Goal: Information Seeking & Learning: Check status

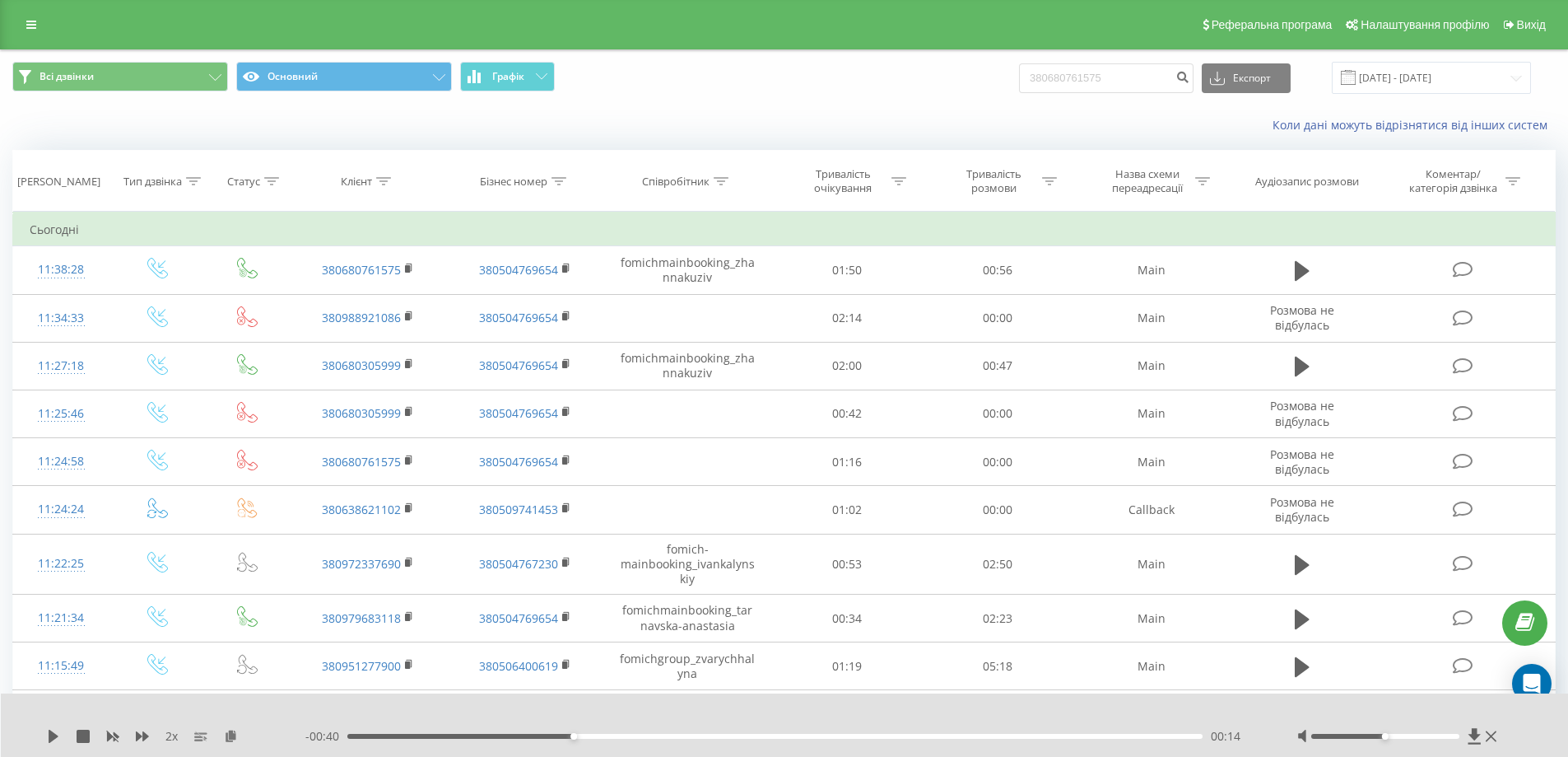
click at [36, 37] on div "Реферальна програма Налаштування профілю Вихід" at bounding box center [784, 24] width 1568 height 50
click at [35, 23] on icon at bounding box center [30, 24] width 10 height 11
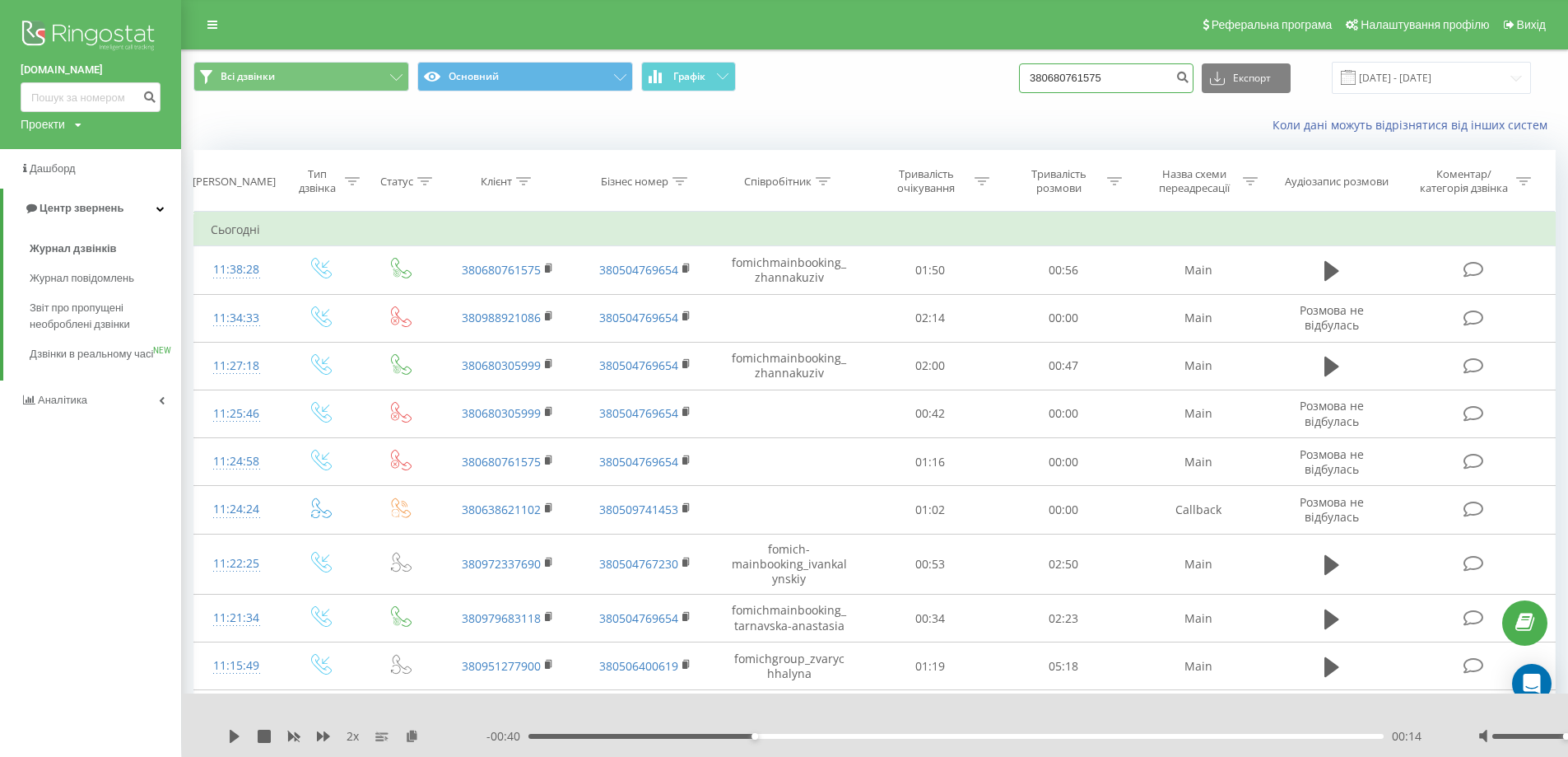
click at [1162, 72] on input "380680761575" at bounding box center [1106, 78] width 174 height 30
drag, startPoint x: 1142, startPoint y: 72, endPoint x: 889, endPoint y: 80, distance: 253.1
click at [886, 80] on div "Всі дзвінки Основний Графік 380680761575 Експорт .csv .xls .xlsx 22.08.2025 - 2…" at bounding box center [875, 78] width 1362 height 32
paste input "31214508"
type input "380631214508"
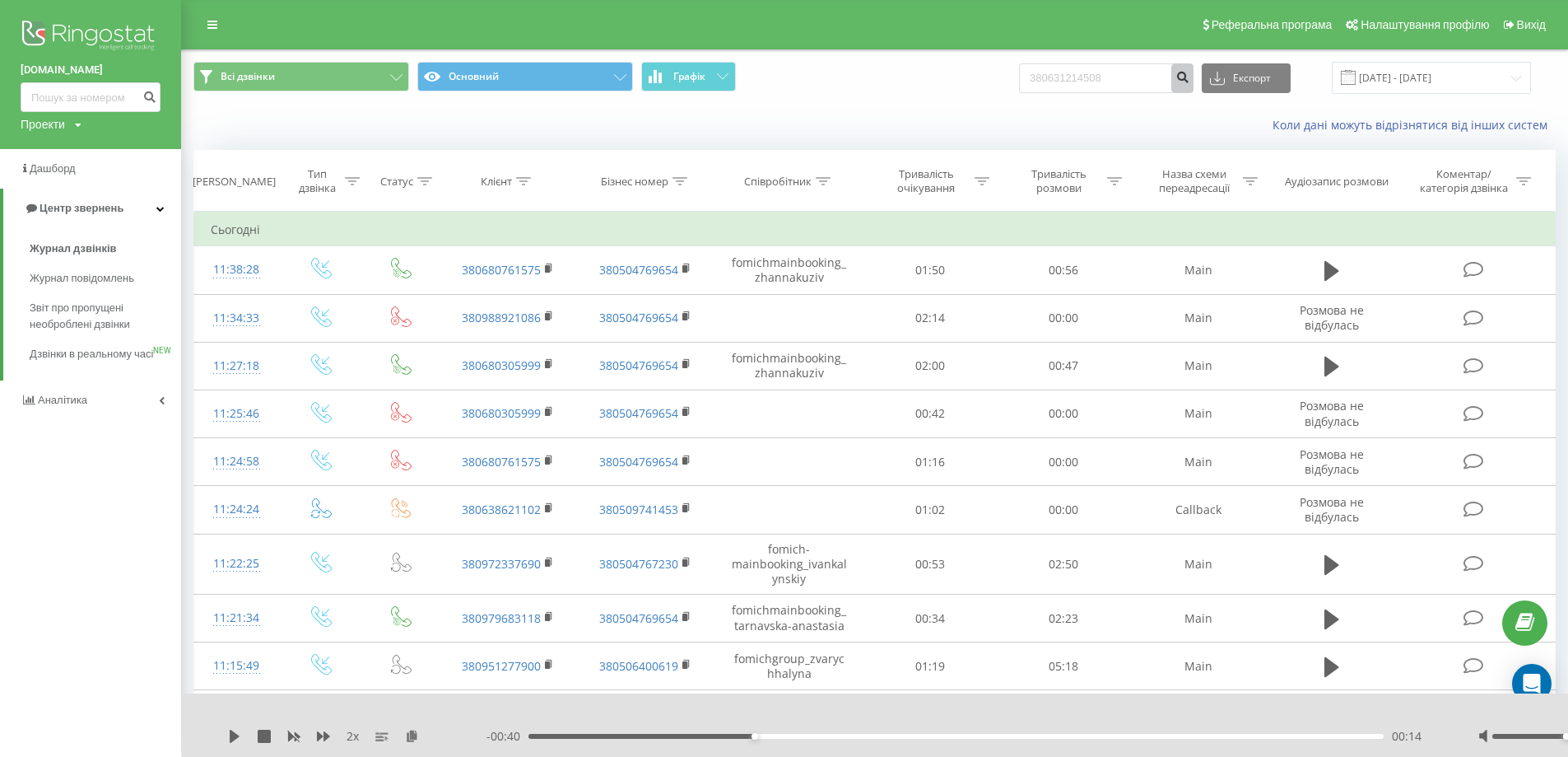
click at [1190, 73] on icon "submit" at bounding box center [1183, 74] width 14 height 10
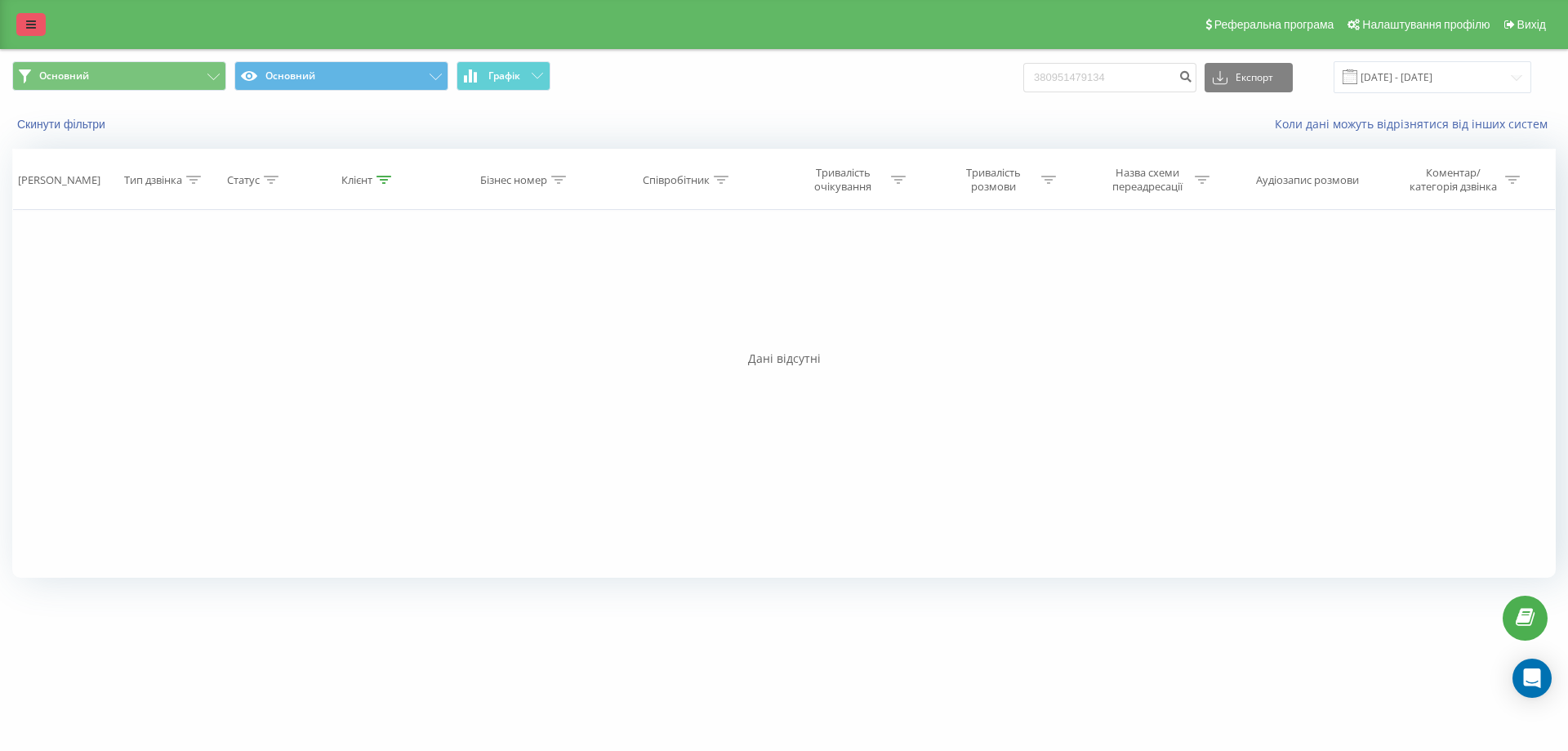
click at [34, 35] on link at bounding box center [31, 24] width 29 height 22
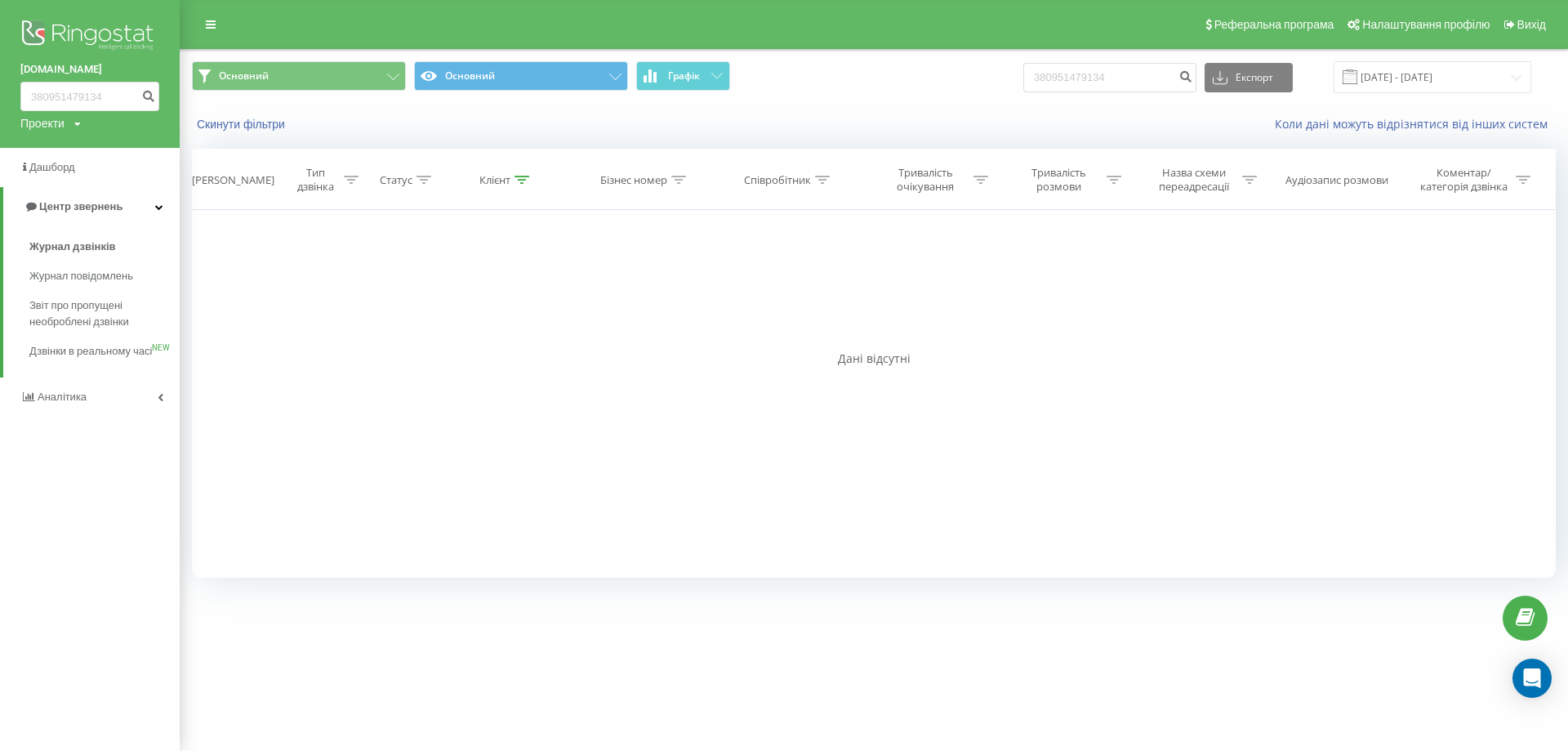
click at [125, 31] on img at bounding box center [90, 36] width 139 height 41
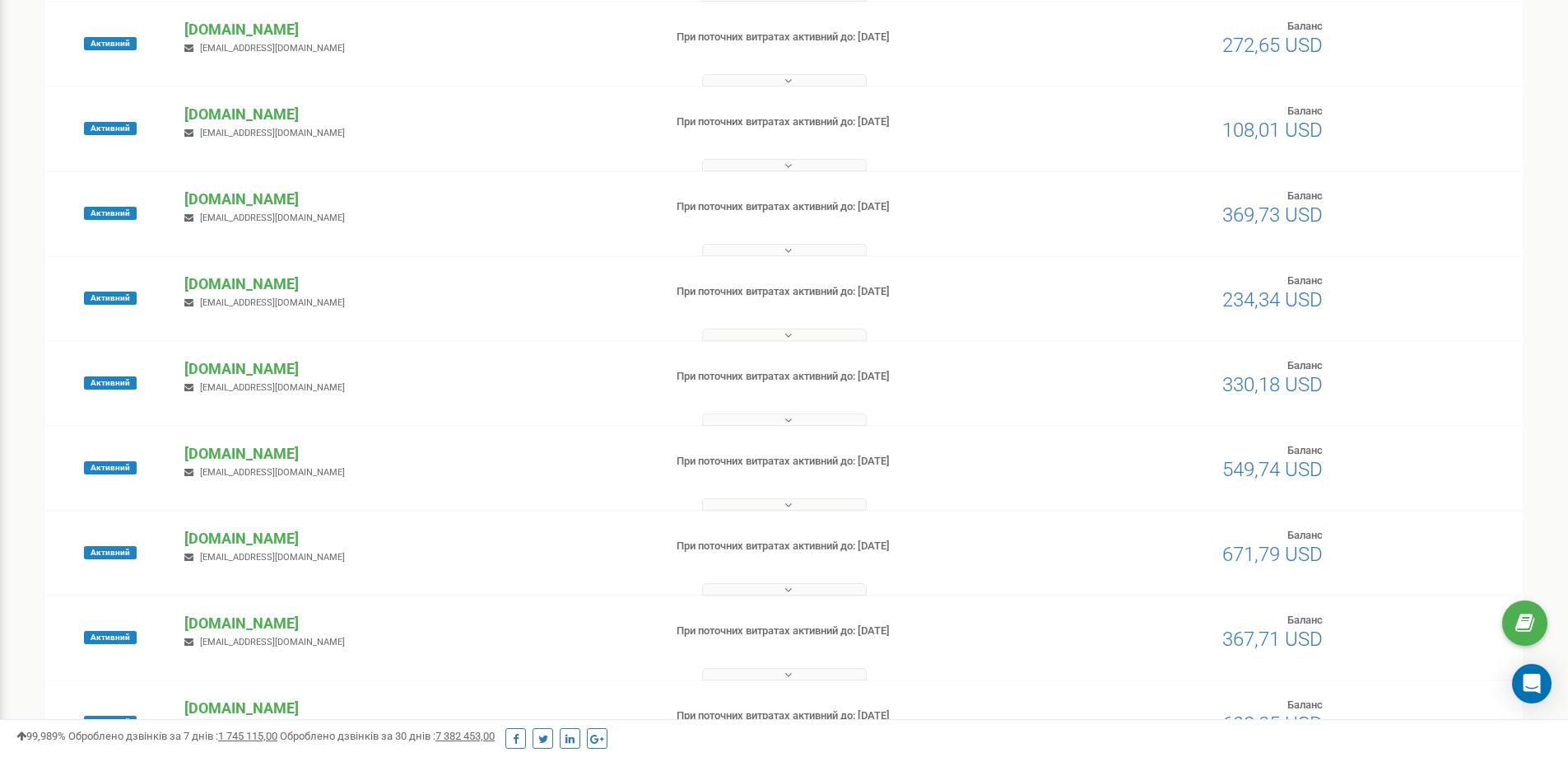
scroll to position [287, 0]
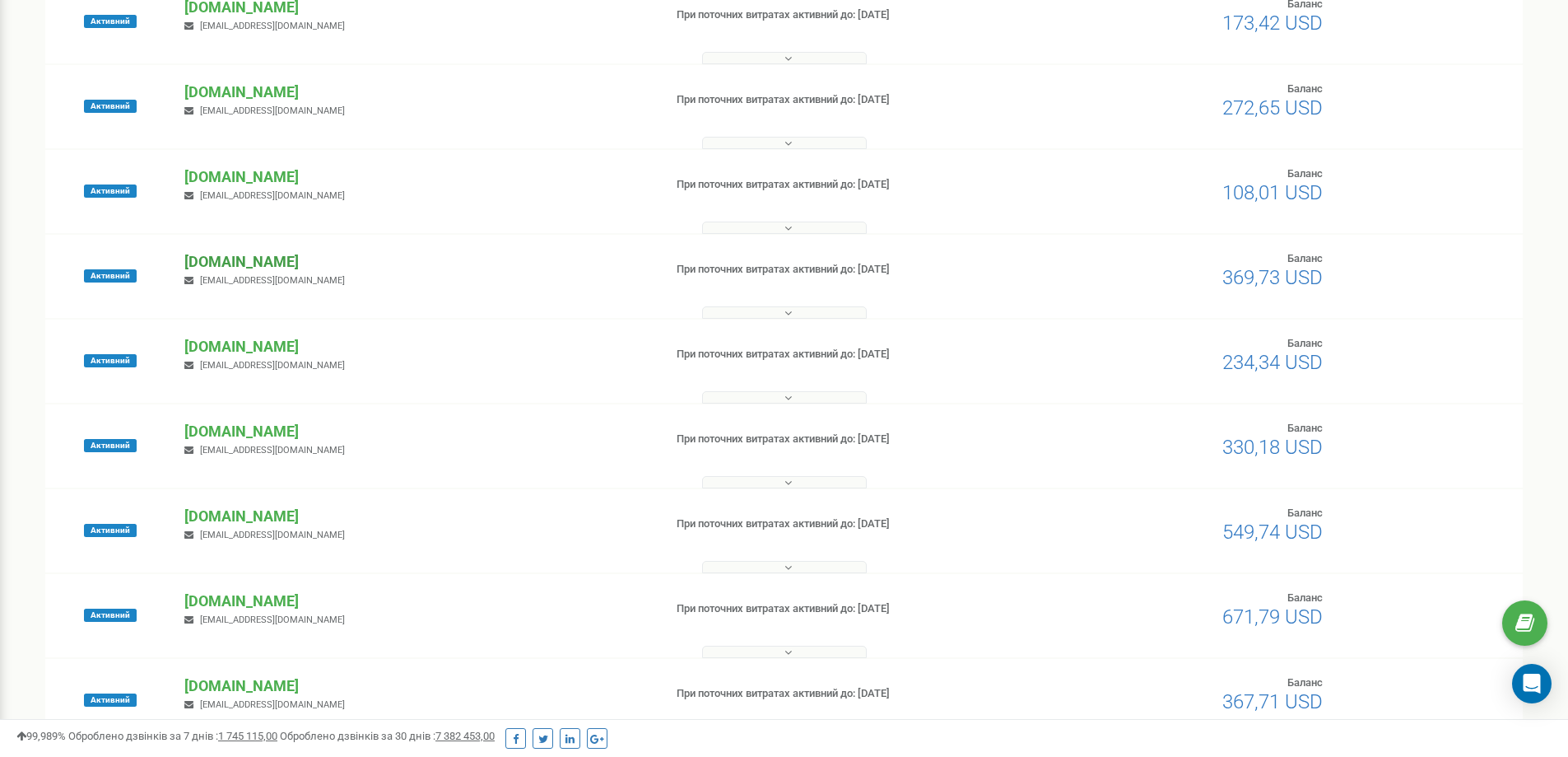
click at [261, 264] on p "[DOMAIN_NAME]" at bounding box center [417, 261] width 465 height 22
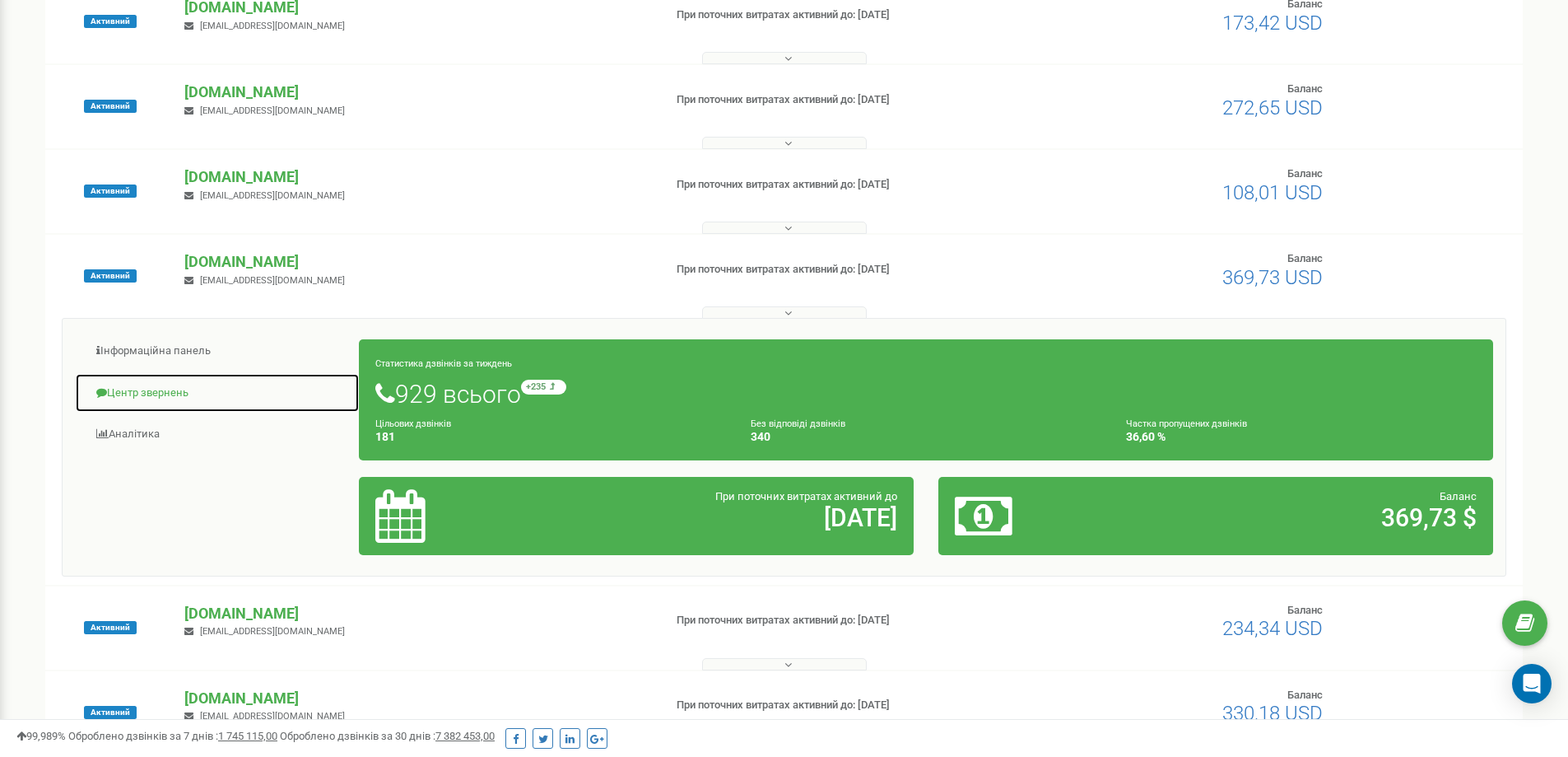
click at [198, 391] on link "Центр звернень" at bounding box center [217, 393] width 285 height 40
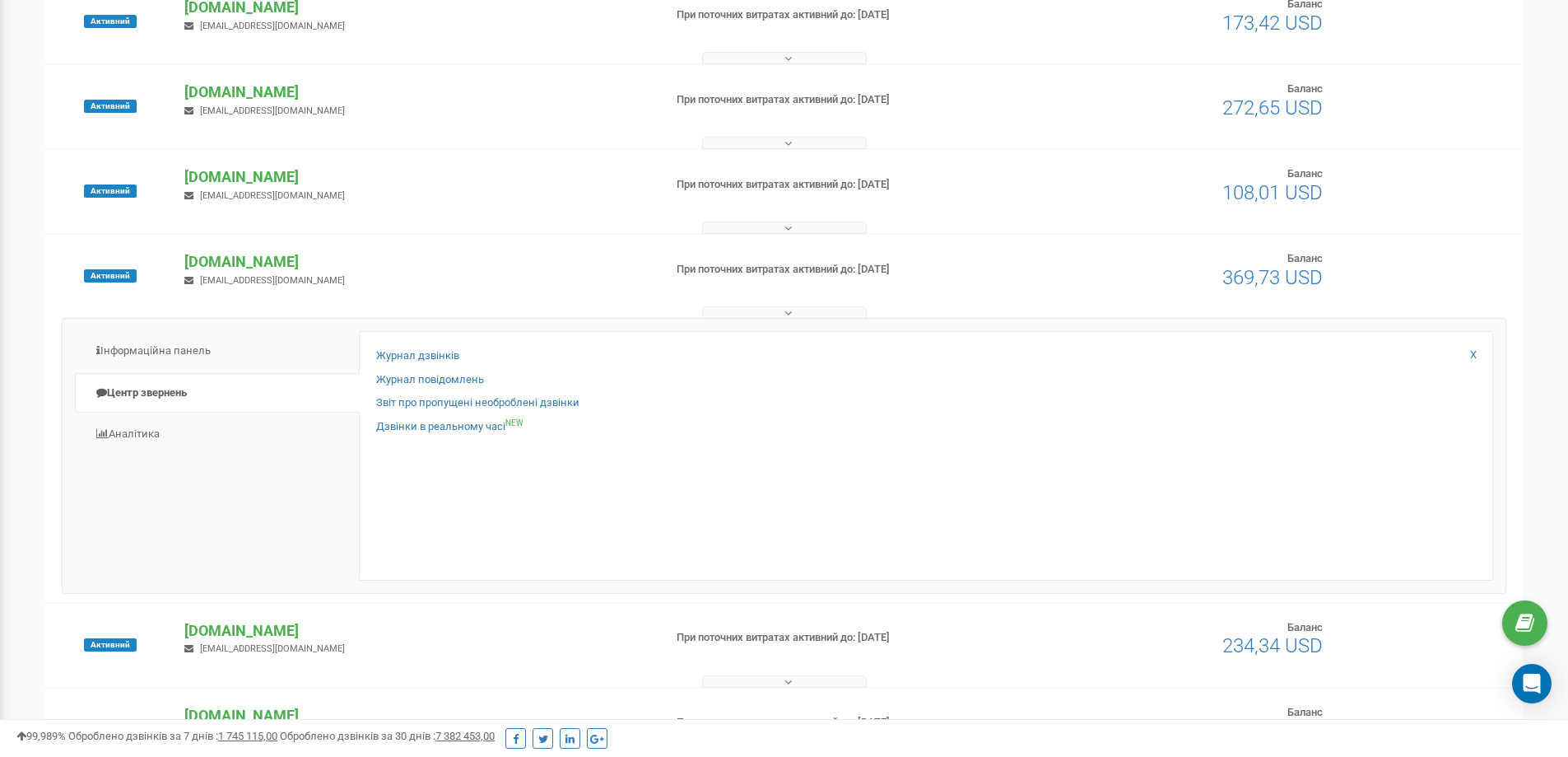
click at [436, 348] on div "Журнал дзвінків Журнал повідомлень Звіт про пропущені необроблені дзвінки Дзвін…" at bounding box center [926, 456] width 1134 height 249
click at [437, 355] on link "Журнал дзвінків" at bounding box center [417, 356] width 83 height 16
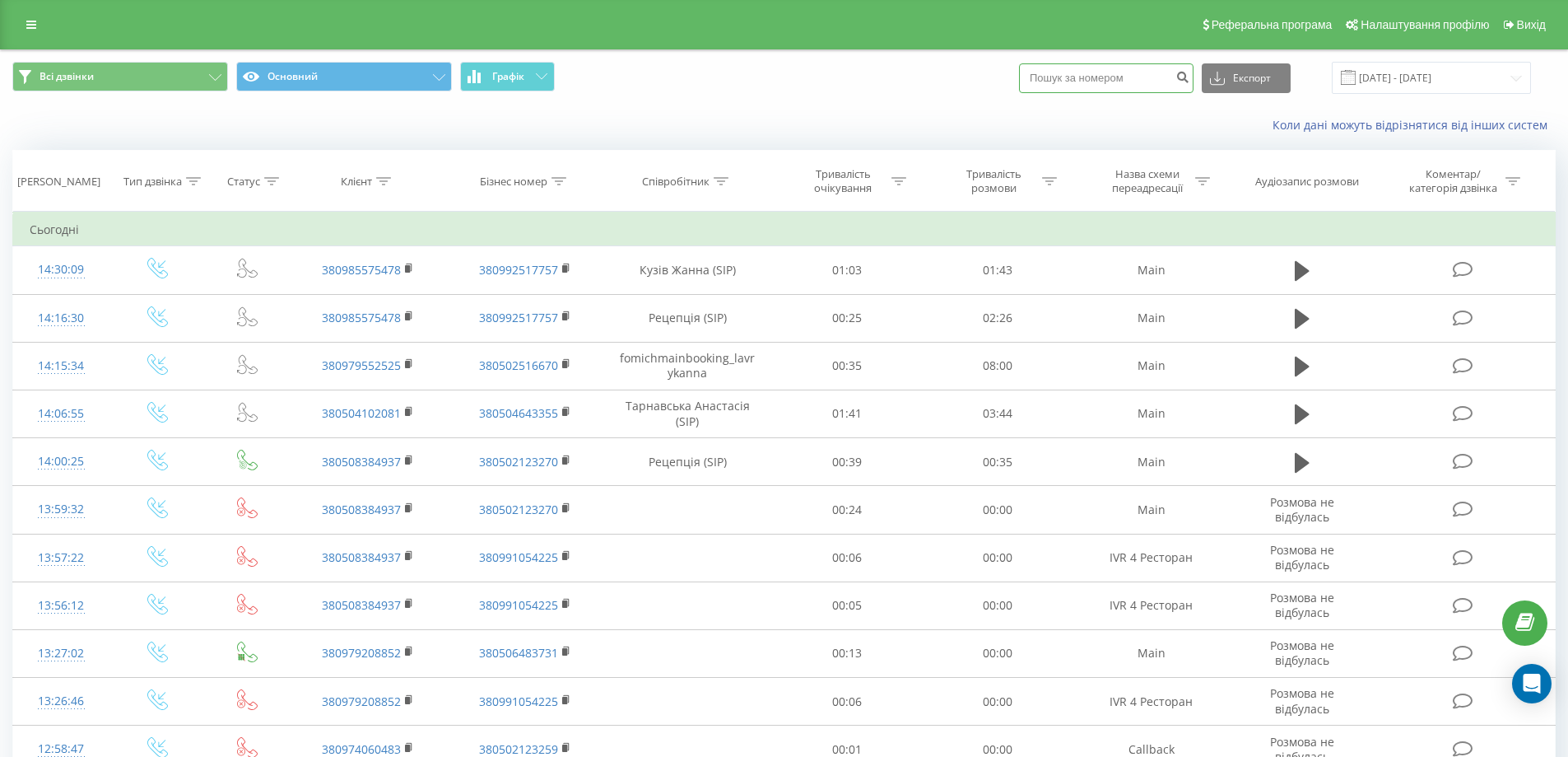
click at [1113, 80] on input at bounding box center [1106, 78] width 174 height 30
paste input "380674700617"
type input "380674700617"
click at [1193, 67] on button "submit" at bounding box center [1183, 78] width 23 height 30
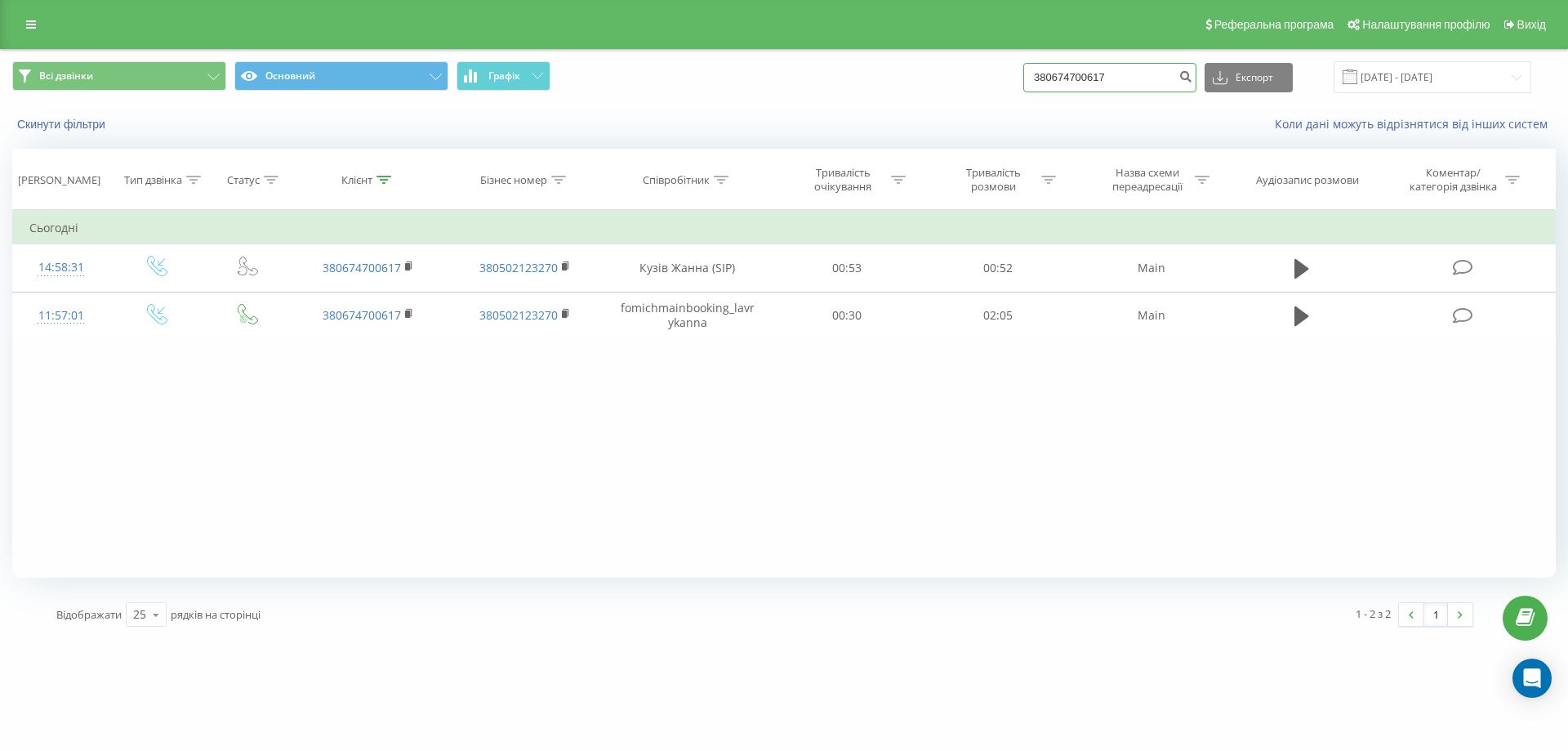
click at [1155, 75] on input "380674700617" at bounding box center [1109, 78] width 173 height 29
drag, startPoint x: 1121, startPoint y: 79, endPoint x: 910, endPoint y: 73, distance: 211.1
click at [910, 73] on div "Всі дзвінки Основний Графік 380674700617 Експорт .csv .xls .xlsx 22.06.2025 - 2…" at bounding box center [784, 77] width 1543 height 32
paste input "380674700617"
drag, startPoint x: 1078, startPoint y: 79, endPoint x: 908, endPoint y: 79, distance: 170.0
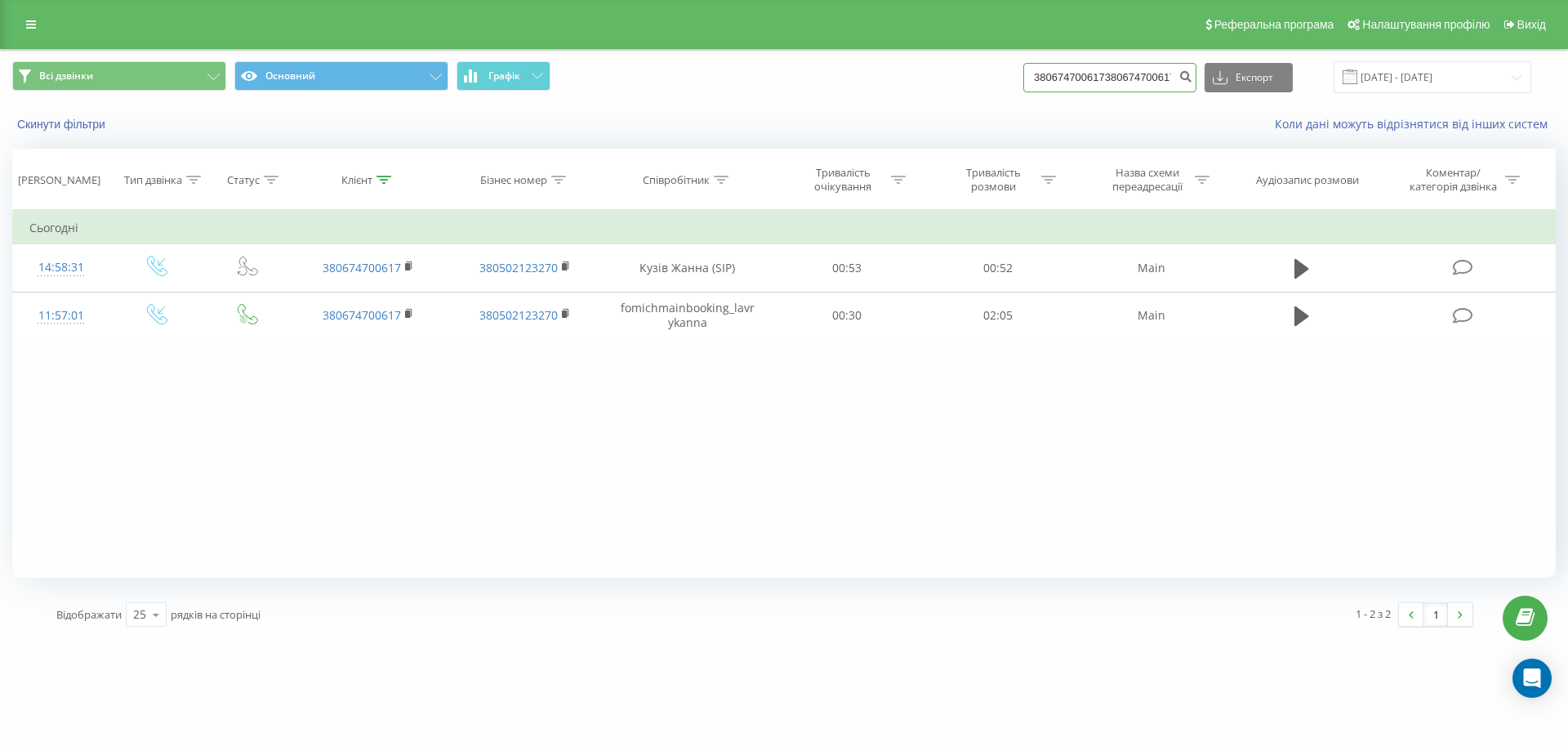
click at [908, 79] on div "Всі дзвінки Основний Графік 380674700617380674700617 Експорт .csv .xls .xlsx 22…" at bounding box center [784, 77] width 1543 height 32
type input "617"
drag, startPoint x: 1095, startPoint y: 82, endPoint x: 928, endPoint y: 74, distance: 167.2
click at [928, 75] on div "Всі дзвінки Основний Графік 617 Експорт .csv .xls .xlsx 22.06.2025 - 22.09.2025" at bounding box center [784, 77] width 1543 height 32
click at [1109, 82] on input "3" at bounding box center [1109, 78] width 173 height 29
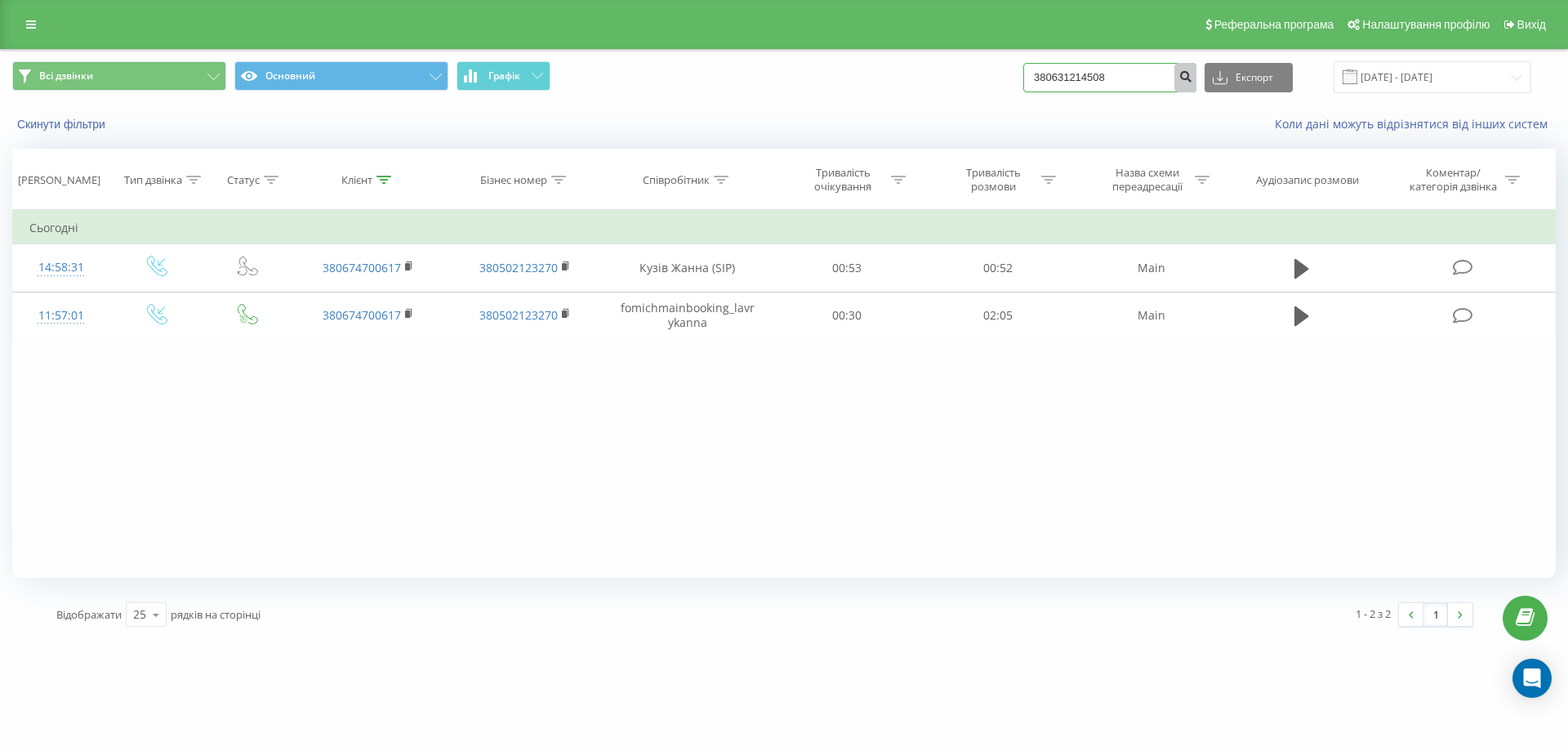
type input "380631214508"
click at [1192, 76] on icon "submit" at bounding box center [1185, 73] width 14 height 10
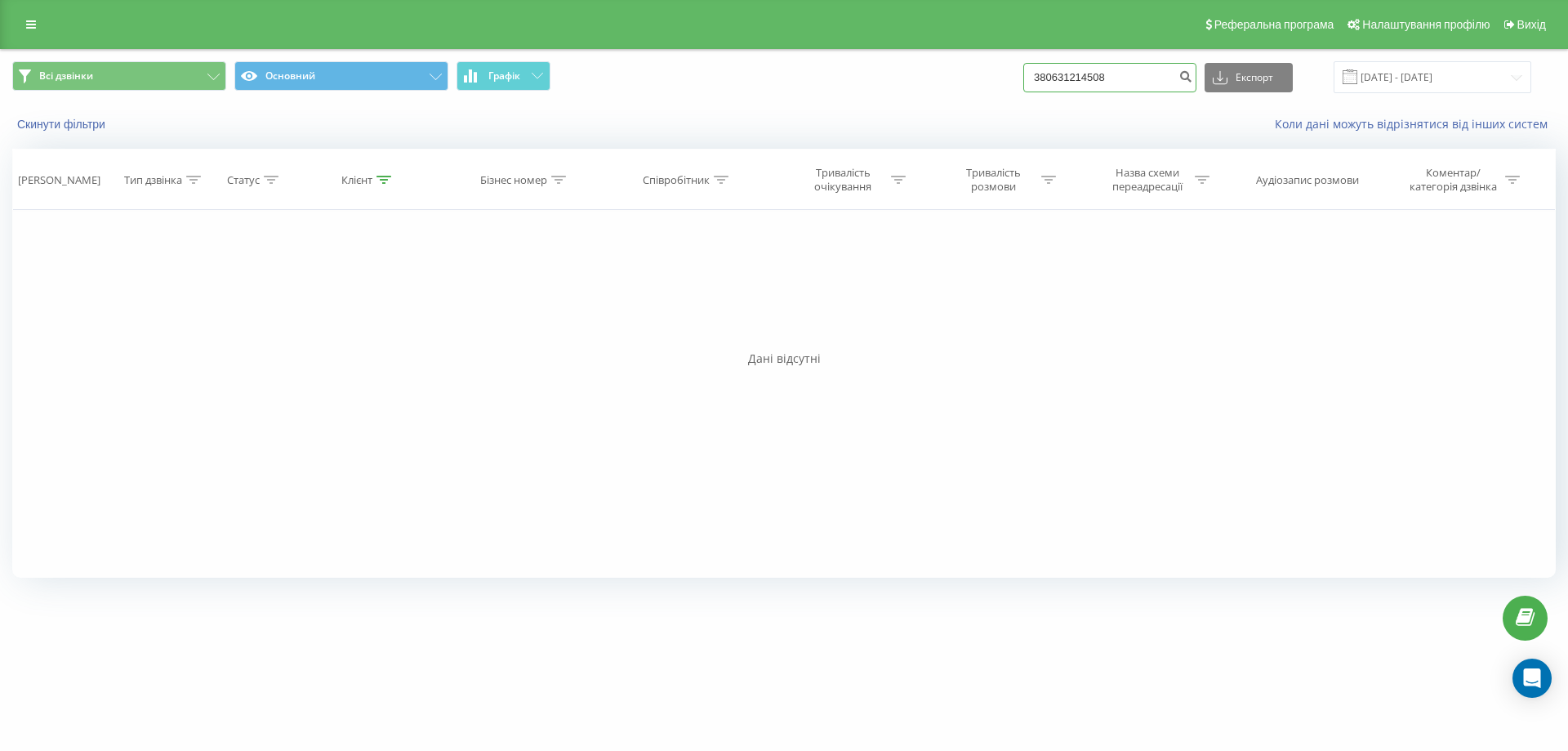
click at [1144, 70] on input "380631214508" at bounding box center [1109, 78] width 173 height 29
click at [1018, 73] on div "Всі дзвінки Основний Графік 380631214508 Експорт .csv .xls .xlsx [DATE] - [DATE]" at bounding box center [784, 77] width 1543 height 32
click at [29, 15] on link at bounding box center [31, 24] width 29 height 22
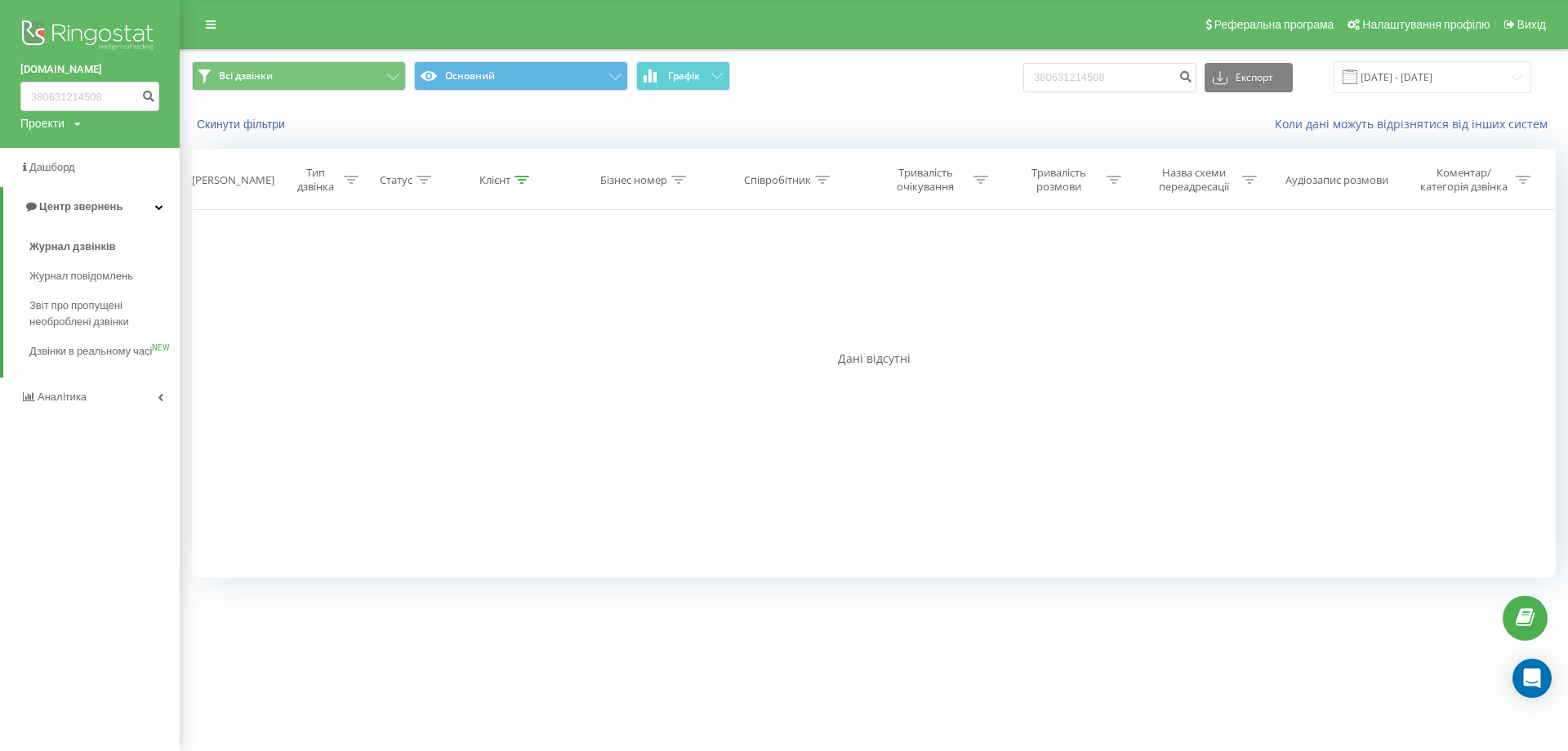
click at [86, 28] on img at bounding box center [90, 36] width 139 height 41
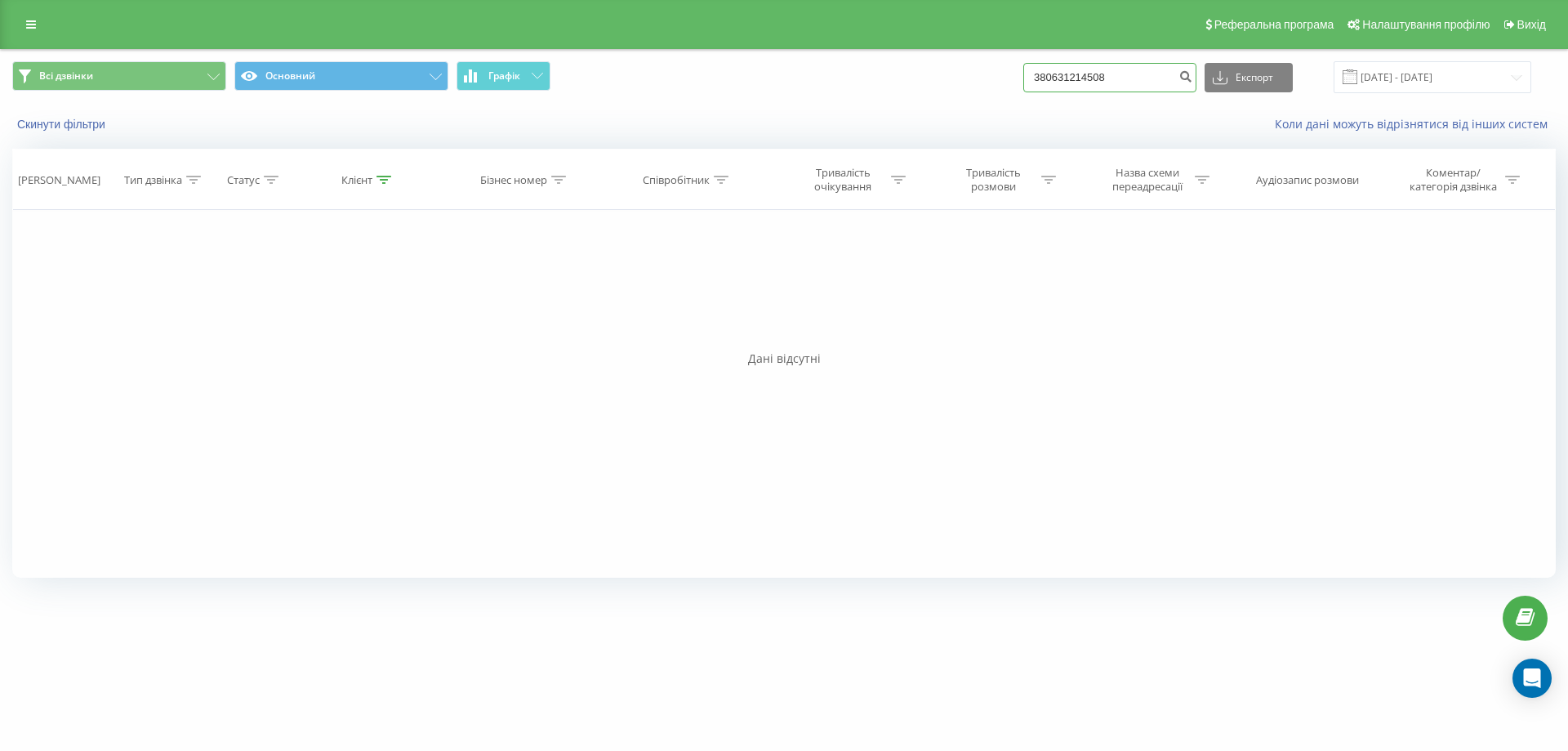
click at [1152, 78] on input "380631214508" at bounding box center [1109, 78] width 173 height 29
drag, startPoint x: 1152, startPoint y: 78, endPoint x: 945, endPoint y: 78, distance: 207.0
click at [945, 78] on div "Всі дзвінки Основний Графік 380631214508 Експорт .csv .xls .xlsx [DATE] - [DATE]" at bounding box center [784, 77] width 1543 height 32
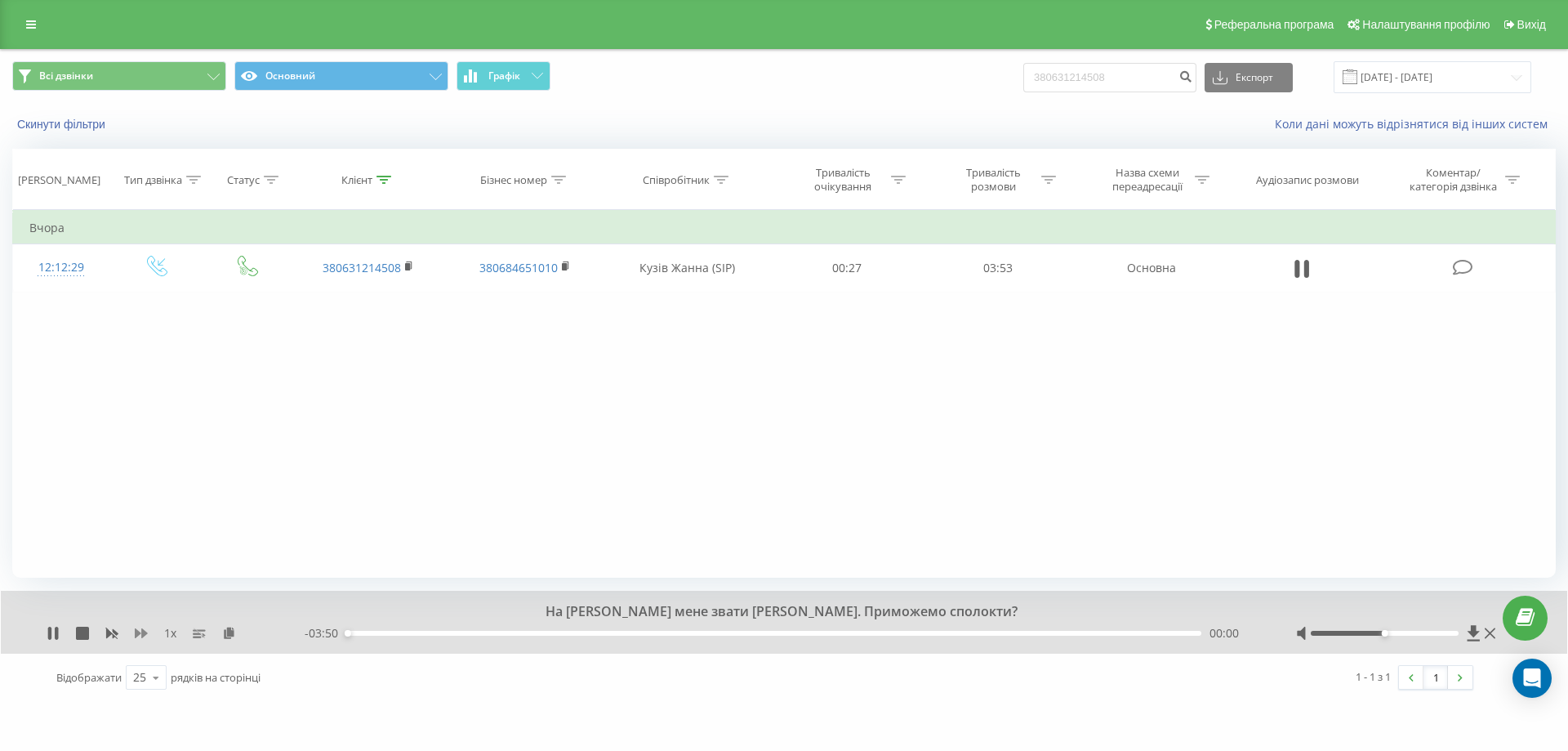
click at [146, 632] on icon at bounding box center [141, 633] width 13 height 13
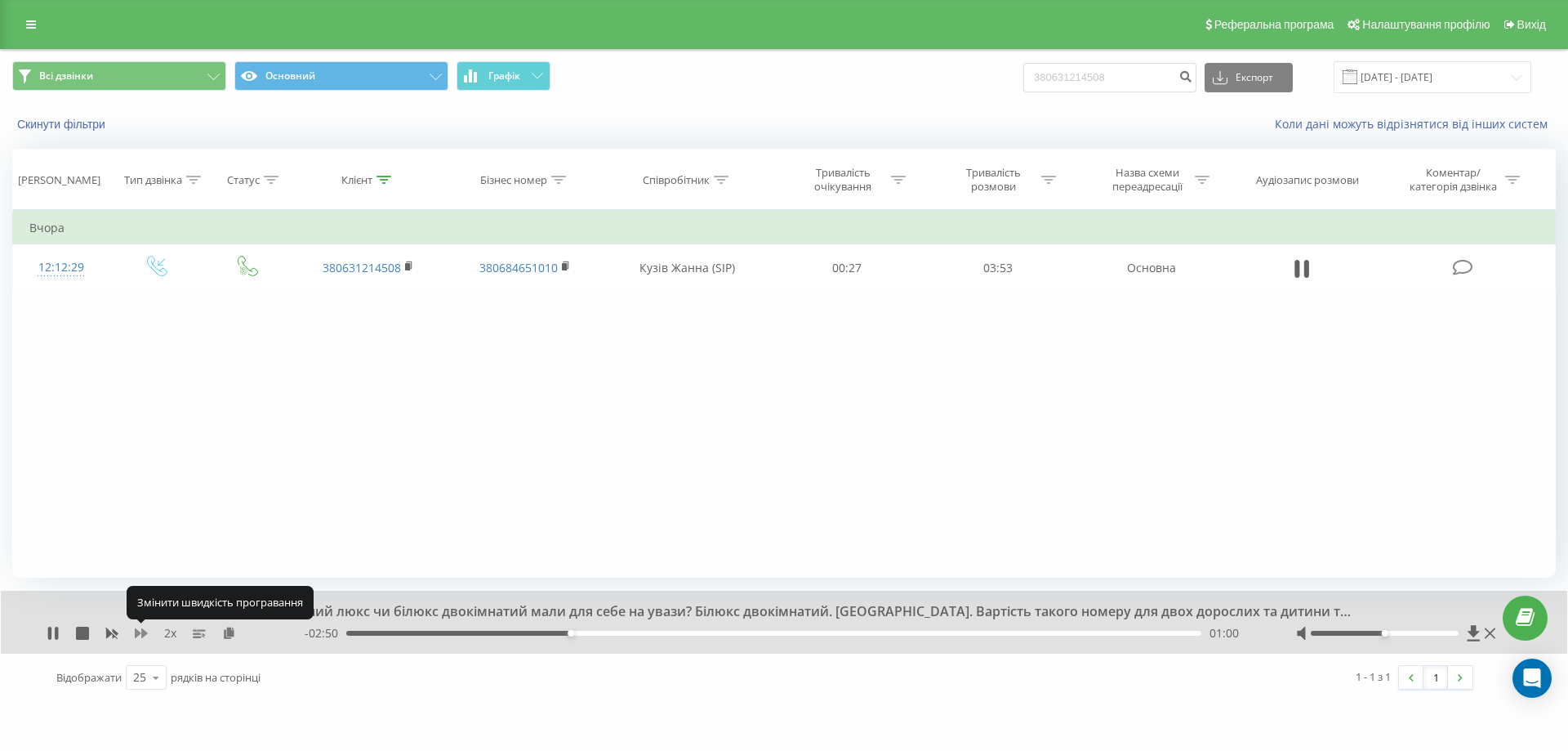
click at [141, 630] on icon at bounding box center [141, 633] width 13 height 13
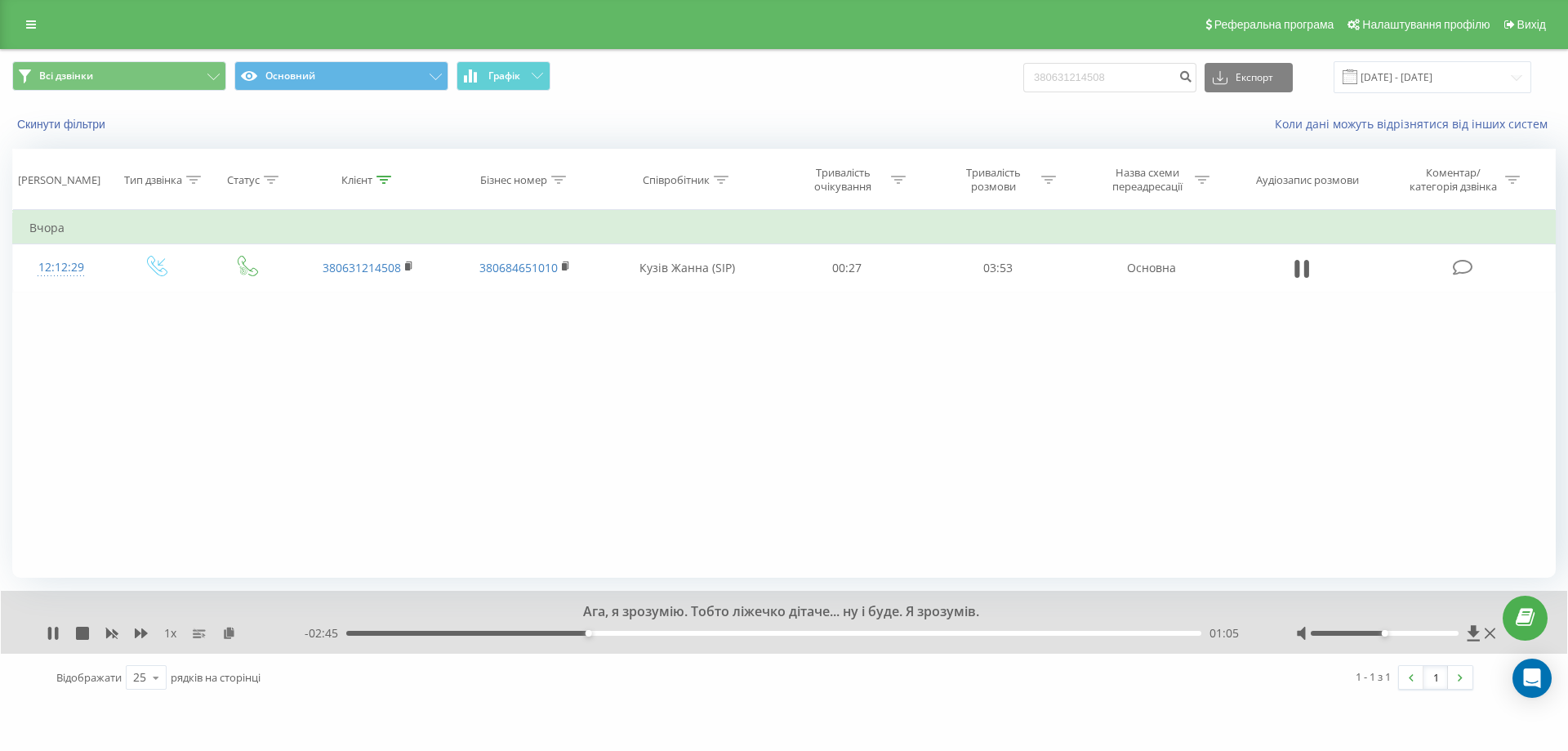
click at [570, 630] on div "- 02:45 01:05 01:05" at bounding box center [780, 633] width 950 height 16
click at [554, 630] on div "- 02:45 01:06 01:06" at bounding box center [780, 633] width 950 height 16
click at [531, 632] on div "- 02:45 01:06 01:06" at bounding box center [780, 633] width 950 height 16
click at [536, 632] on div "00:51" at bounding box center [773, 633] width 854 height 5
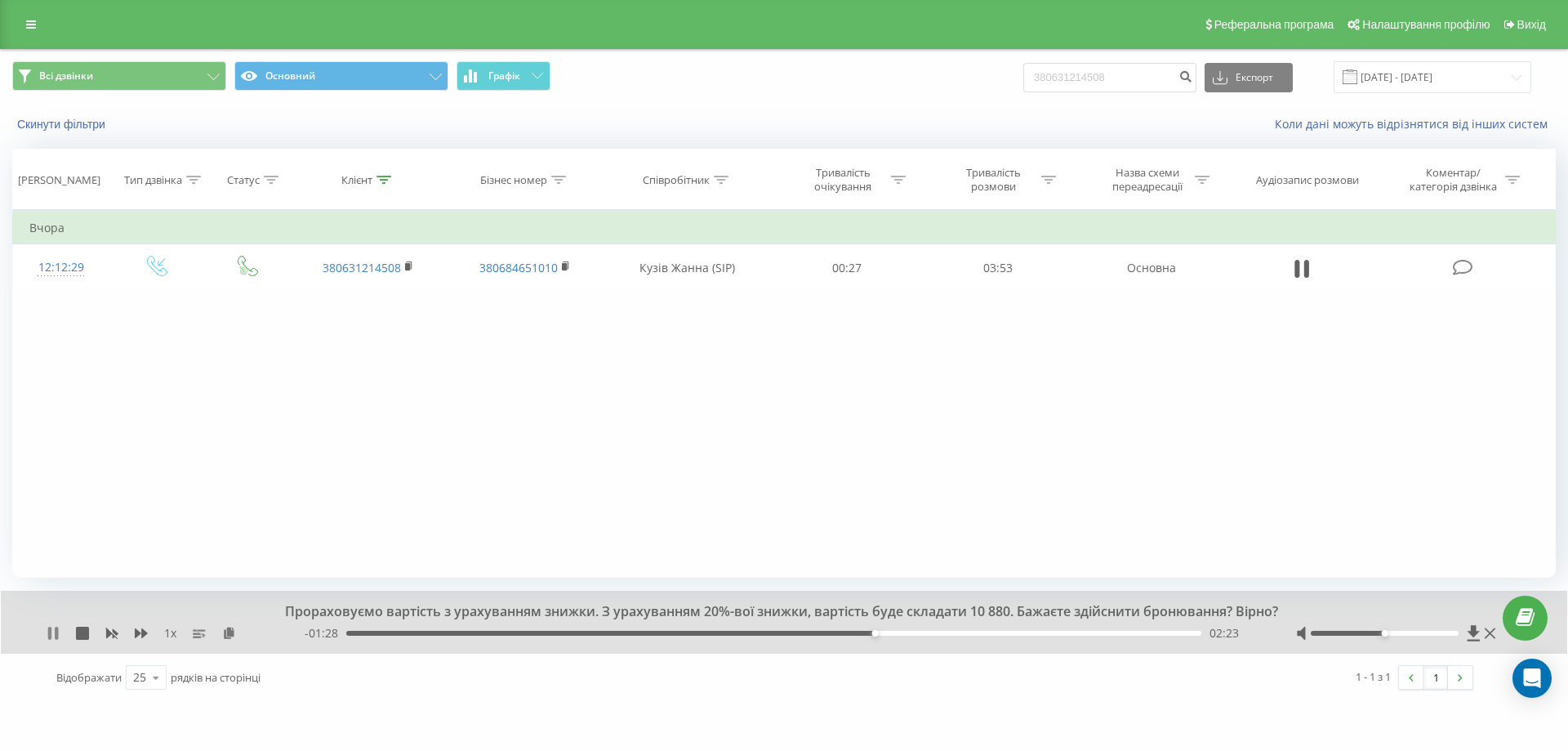
click at [55, 631] on icon at bounding box center [56, 633] width 3 height 13
click at [55, 631] on icon at bounding box center [53, 633] width 13 height 13
click at [54, 626] on div "1 x" at bounding box center [175, 633] width 258 height 16
click at [53, 627] on icon at bounding box center [53, 633] width 13 height 13
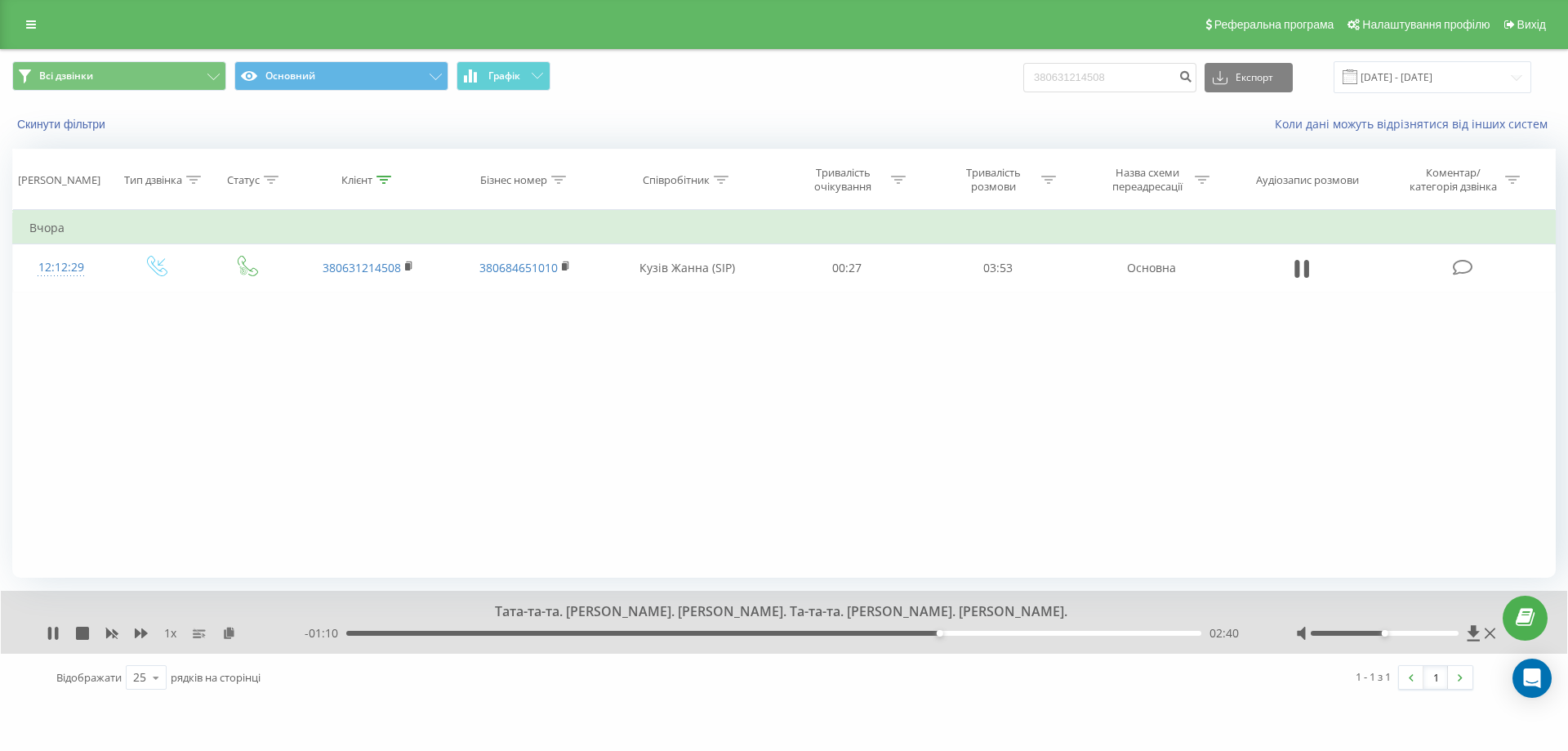
click at [1020, 628] on div "- 01:10 02:40 02:40" at bounding box center [780, 633] width 950 height 16
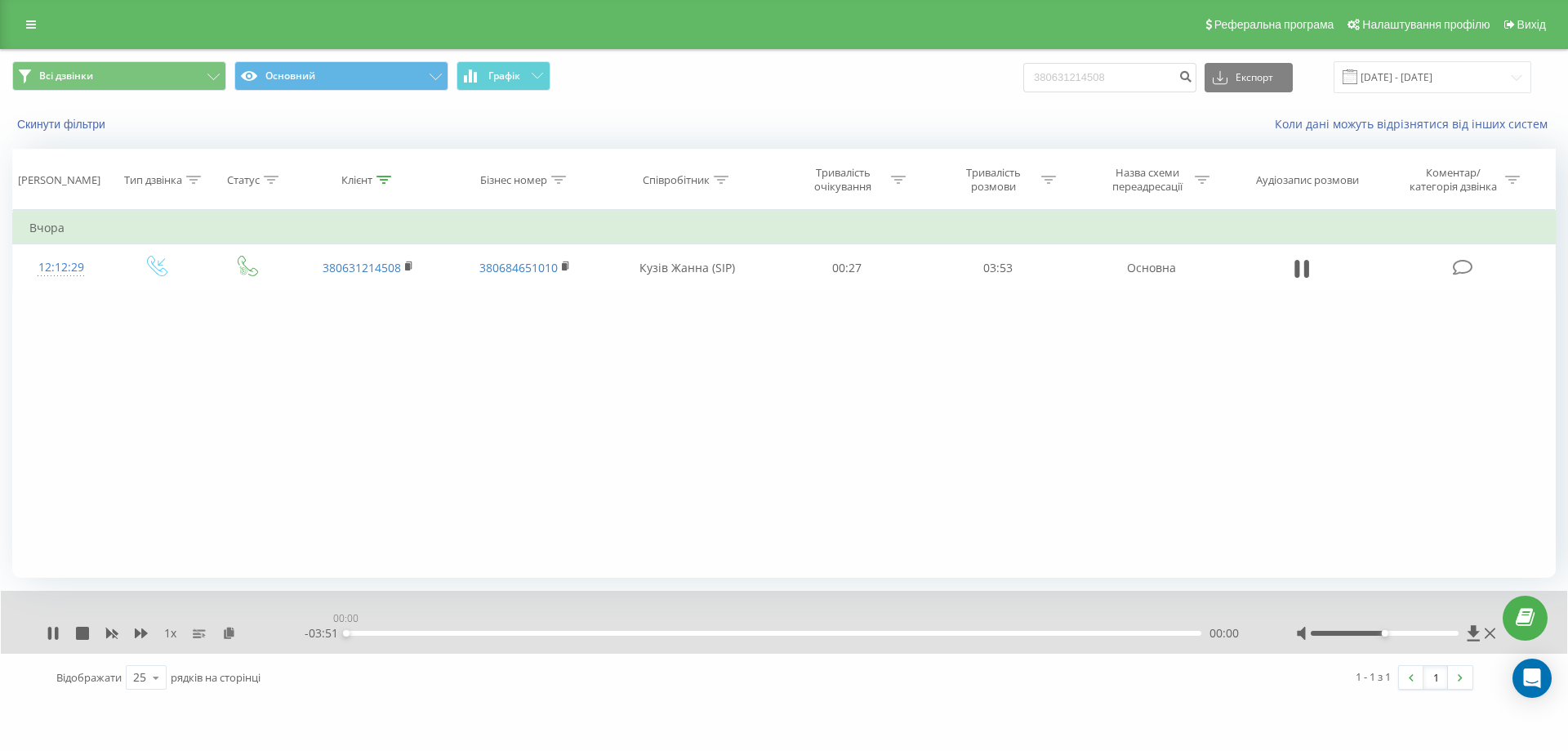
click at [1013, 631] on div "00:00" at bounding box center [773, 633] width 854 height 5
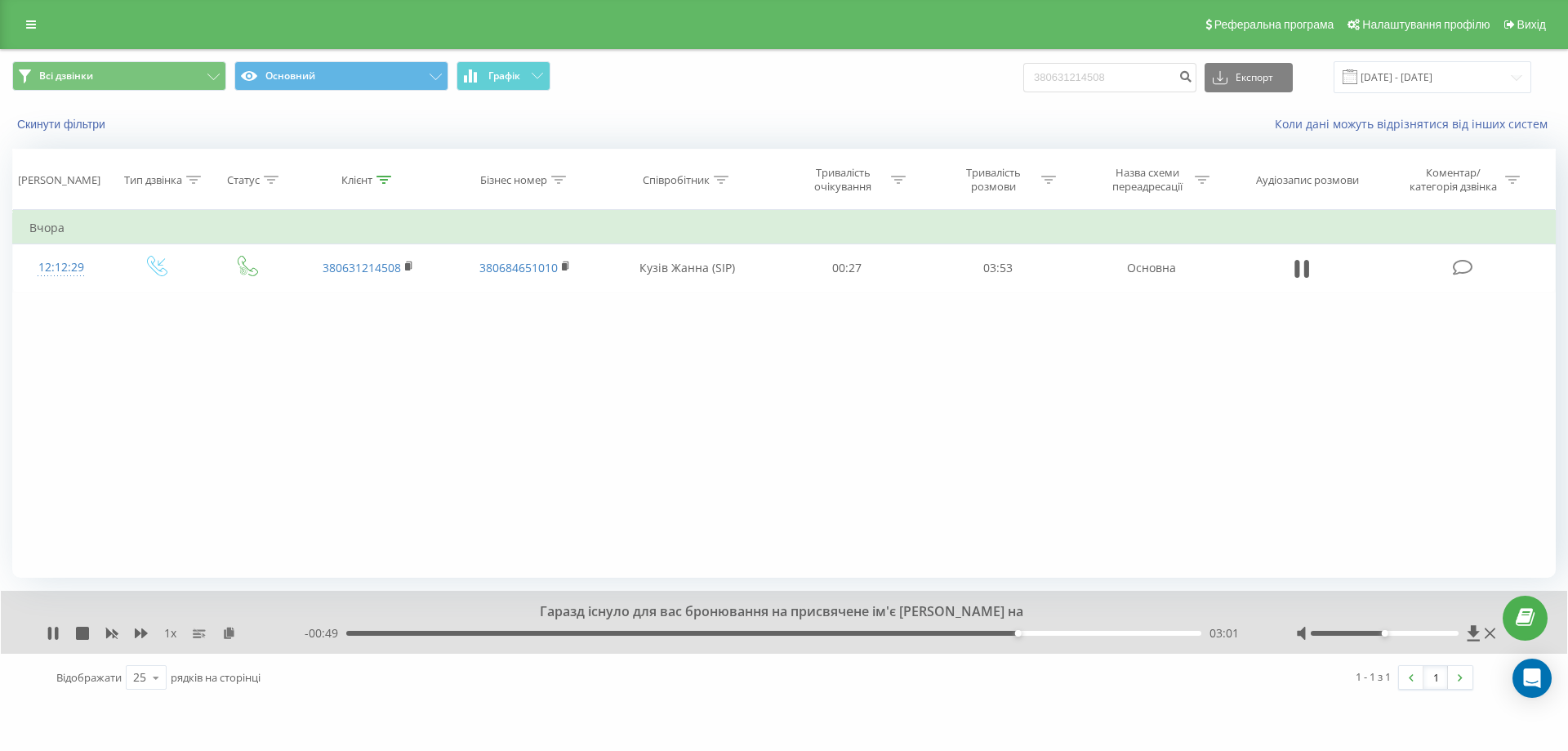
click at [1075, 633] on div "03:01" at bounding box center [773, 633] width 854 height 5
click at [1123, 633] on div "03:18" at bounding box center [773, 633] width 854 height 5
click at [1050, 634] on div "03:10" at bounding box center [773, 633] width 854 height 5
click at [1001, 634] on div "03:10" at bounding box center [773, 633] width 854 height 5
click at [974, 633] on div "02:50" at bounding box center [773, 633] width 854 height 5
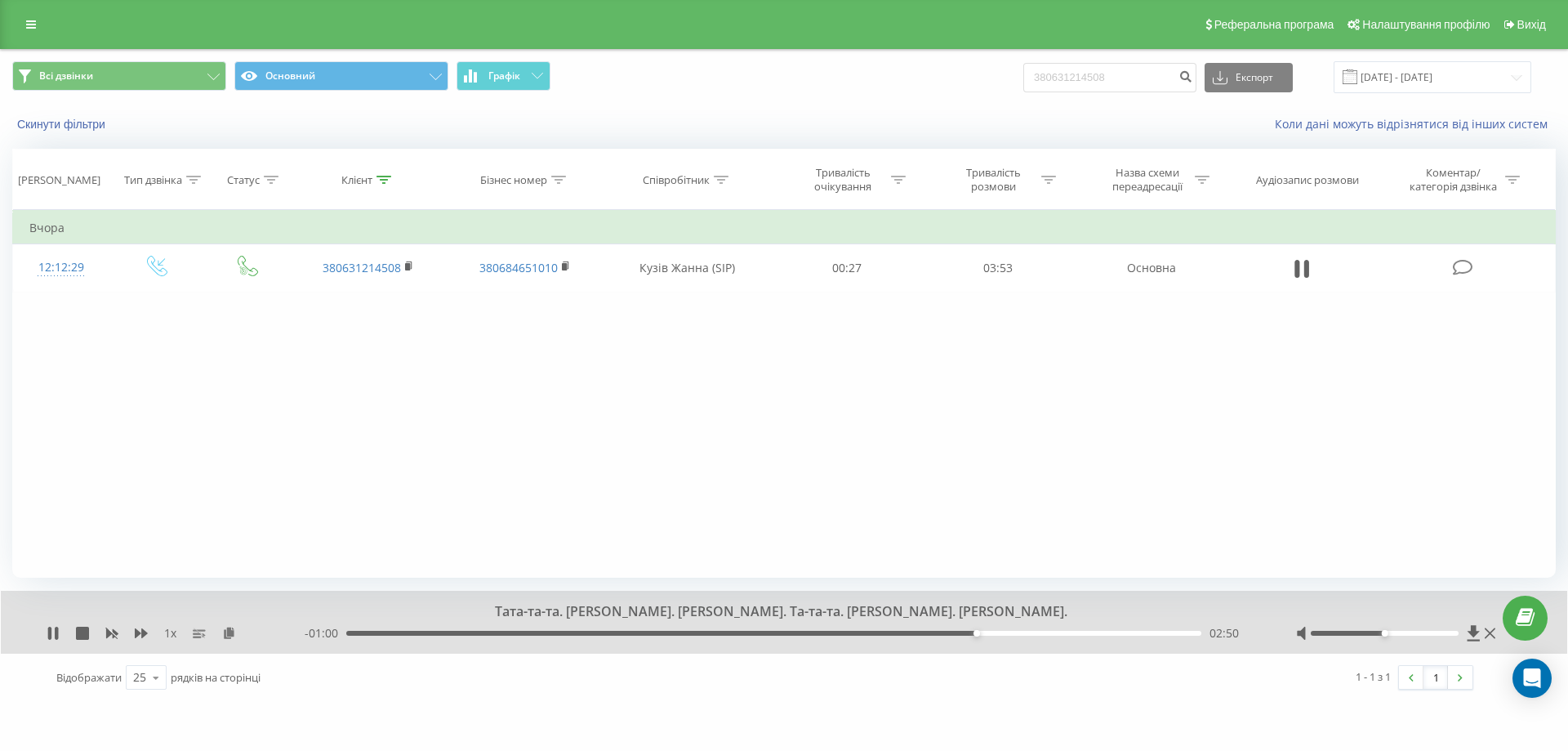
click at [956, 632] on div "02:50" at bounding box center [773, 633] width 854 height 5
click at [924, 630] on div "- 01:05 02:45 02:45" at bounding box center [780, 633] width 950 height 16
click at [917, 634] on div "02:46" at bounding box center [773, 633] width 854 height 5
click at [895, 639] on div "- 01:15 02:35 02:35" at bounding box center [780, 633] width 950 height 16
click at [892, 632] on div "02:36" at bounding box center [773, 633] width 854 height 5
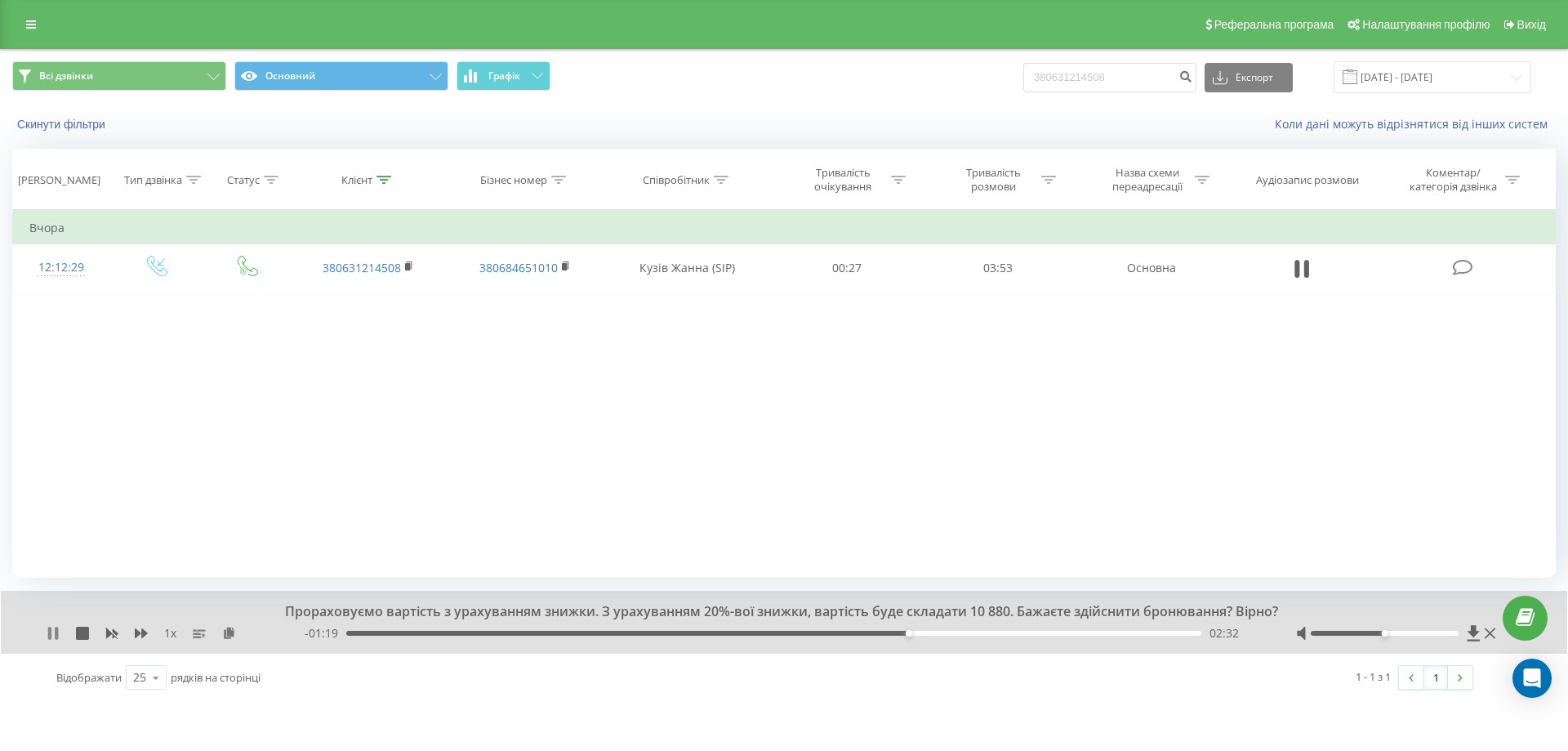
click at [54, 631] on icon at bounding box center [53, 633] width 13 height 13
